Goal: Task Accomplishment & Management: Use online tool/utility

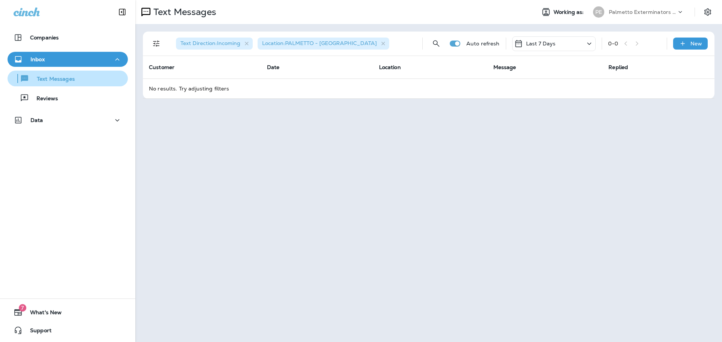
click at [67, 81] on p "Text Messages" at bounding box center [51, 79] width 45 height 7
click at [113, 59] on icon "button" at bounding box center [117, 59] width 9 height 9
click at [115, 59] on icon "button" at bounding box center [117, 59] width 4 height 2
click at [53, 79] on p "Text Messages" at bounding box center [51, 79] width 45 height 7
click at [156, 46] on icon "Filters" at bounding box center [156, 43] width 9 height 9
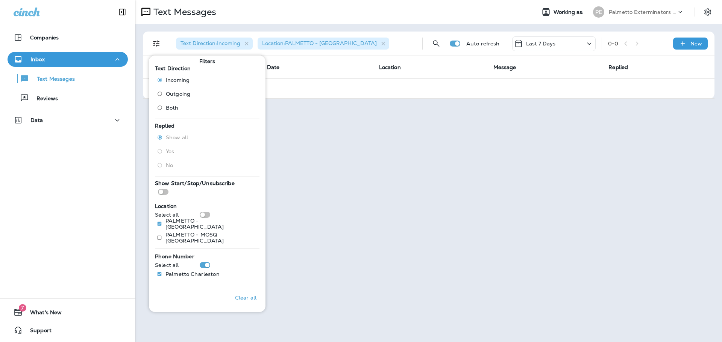
scroll to position [5, 0]
click at [339, 133] on div "Text Messages Working as: PE Palmetto Exterminators LLC Text Direction : Incomi…" at bounding box center [428, 171] width 586 height 342
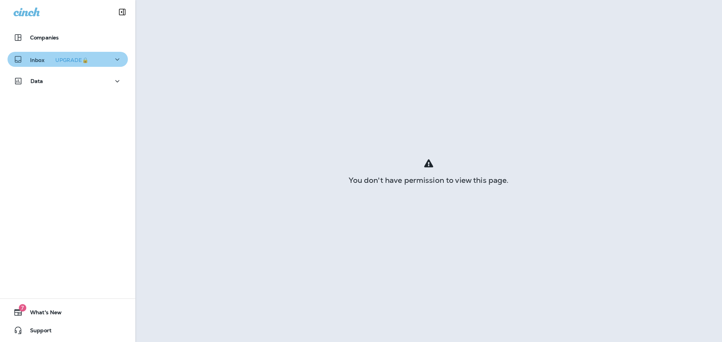
click at [113, 59] on icon "button" at bounding box center [117, 59] width 9 height 9
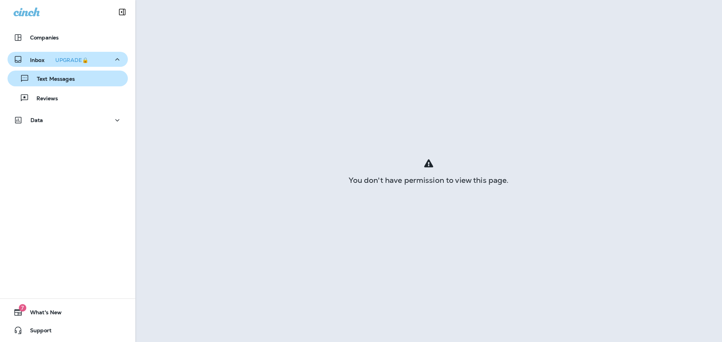
click at [69, 79] on p "Text Messages" at bounding box center [51, 79] width 45 height 7
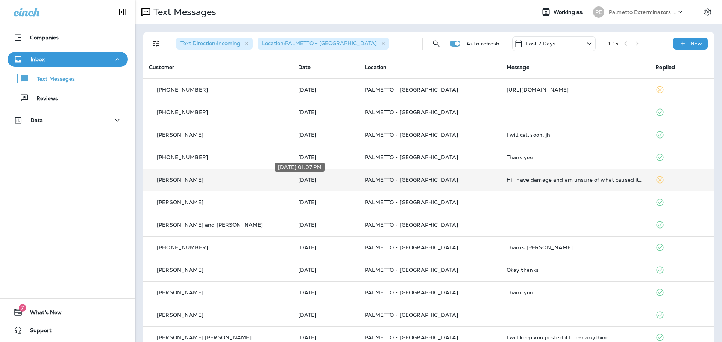
click at [340, 180] on p "[DATE]" at bounding box center [325, 180] width 55 height 6
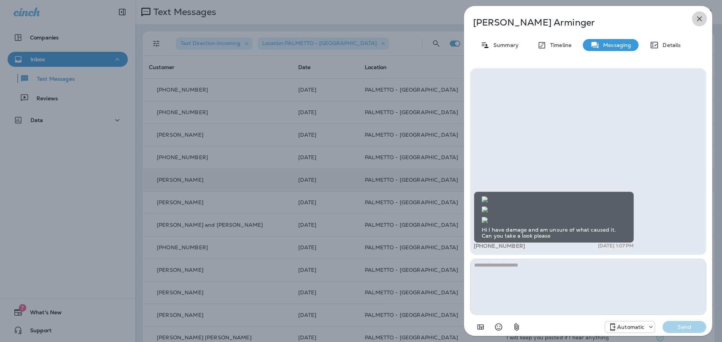
click at [702, 19] on icon "button" at bounding box center [699, 18] width 9 height 9
